Goal: Task Accomplishment & Management: Complete application form

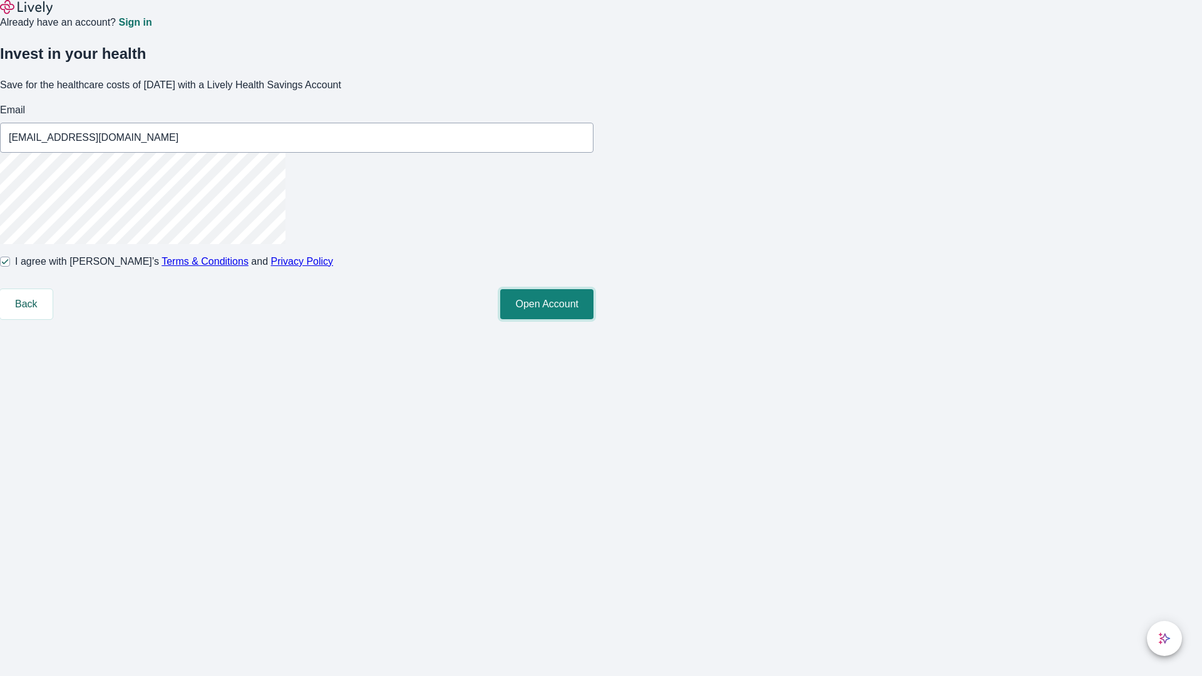
click at [593, 319] on button "Open Account" at bounding box center [546, 304] width 93 height 30
type input "[PERSON_NAME][EMAIL_ADDRESS][DOMAIN_NAME]"
click at [10, 267] on input "I agree with Lively’s Terms & Conditions and Privacy Policy" at bounding box center [5, 262] width 10 height 10
checkbox input "false"
type input "[EMAIL_ADDRESS][DOMAIN_NAME]"
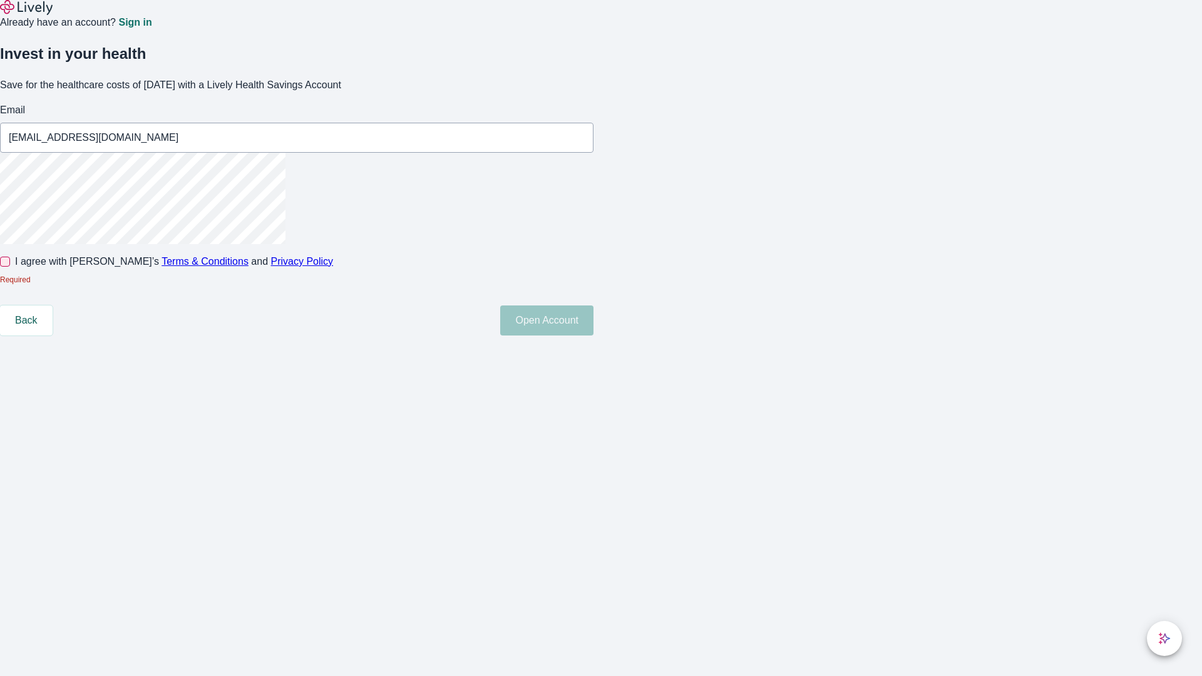
click at [10, 267] on input "I agree with Lively’s Terms & Conditions and Privacy Policy" at bounding box center [5, 262] width 10 height 10
checkbox input "true"
click at [593, 319] on button "Open Account" at bounding box center [546, 304] width 93 height 30
